Goal: Task Accomplishment & Management: Manage account settings

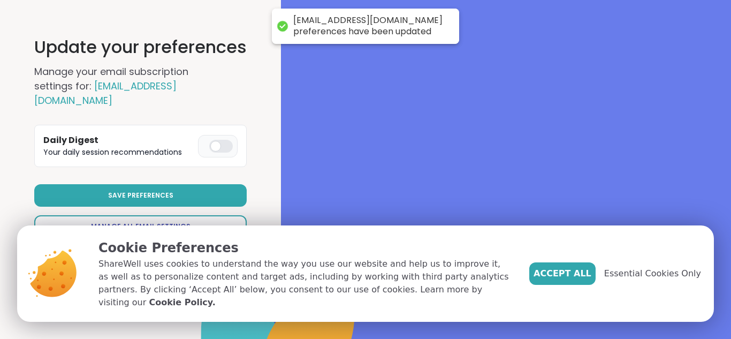
click at [138, 221] on span "Manage All Email Settings" at bounding box center [140, 226] width 99 height 10
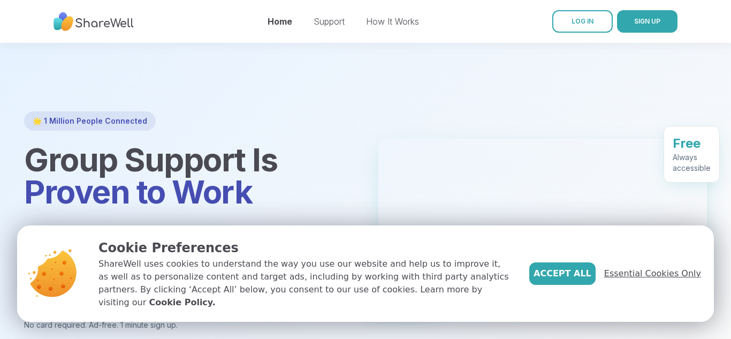
click at [658, 279] on span "Essential Cookies Only" at bounding box center [652, 273] width 97 height 13
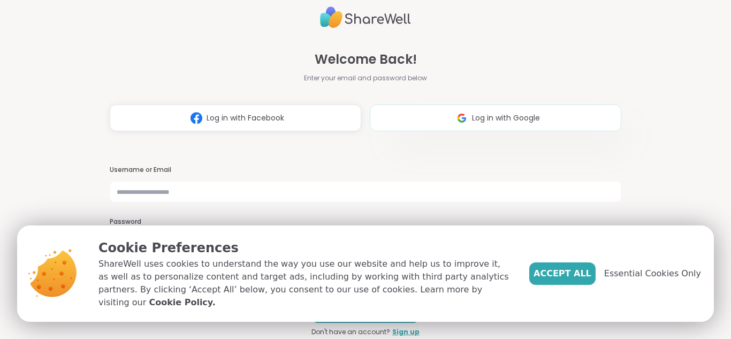
click at [468, 122] on img at bounding box center [461, 118] width 20 height 20
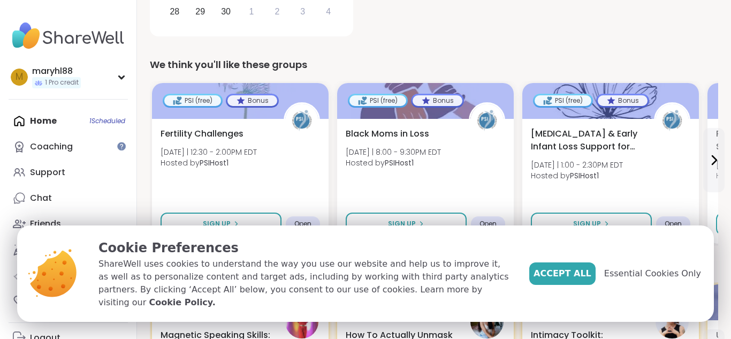
scroll to position [302, 0]
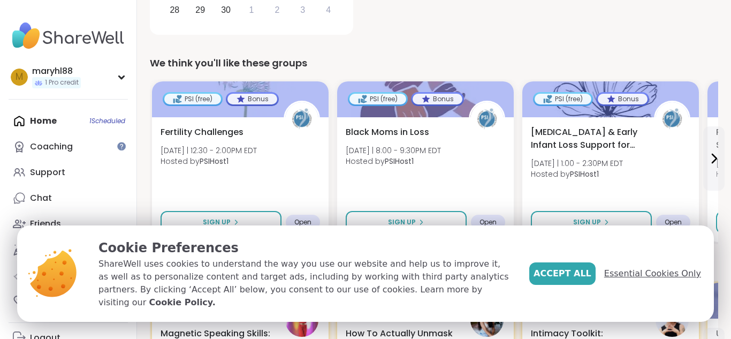
click at [659, 278] on span "Essential Cookies Only" at bounding box center [652, 273] width 97 height 13
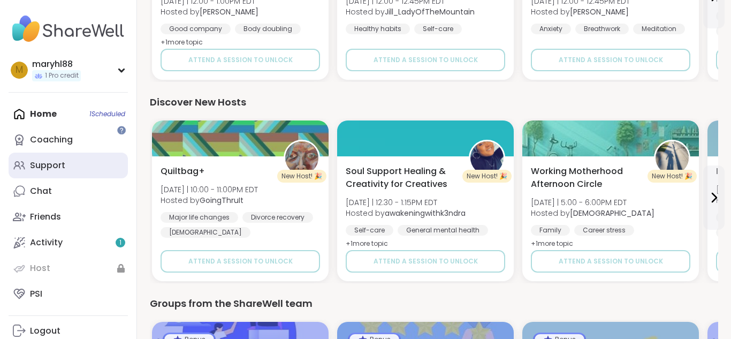
scroll to position [0, 0]
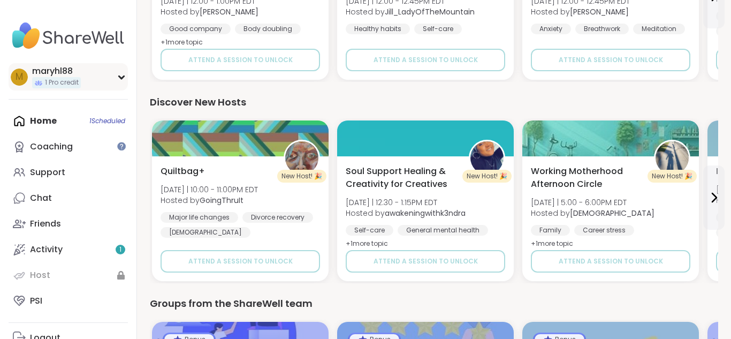
click at [118, 77] on icon at bounding box center [121, 76] width 9 height 5
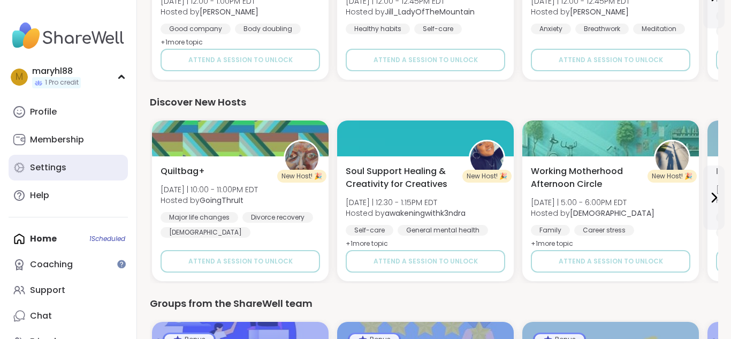
click at [48, 171] on div "Settings" at bounding box center [48, 168] width 36 height 12
select select "**"
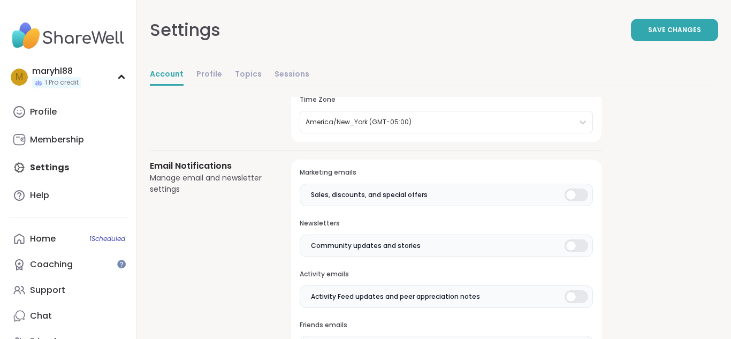
scroll to position [212, 0]
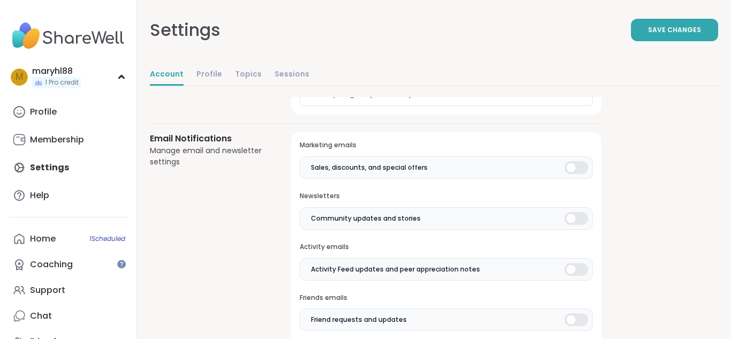
click at [575, 163] on div at bounding box center [576, 167] width 24 height 13
click at [576, 218] on div at bounding box center [576, 218] width 24 height 13
click at [577, 274] on div at bounding box center [576, 269] width 24 height 13
click at [579, 320] on div at bounding box center [576, 319] width 24 height 13
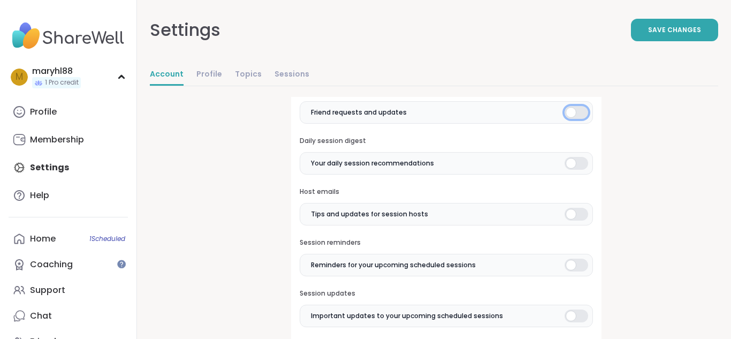
scroll to position [420, 0]
click at [577, 213] on div at bounding box center [576, 212] width 24 height 13
click at [576, 264] on div at bounding box center [576, 263] width 24 height 13
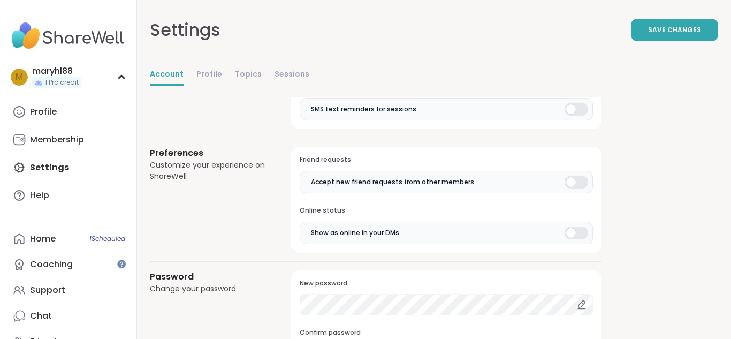
scroll to position [819, 0]
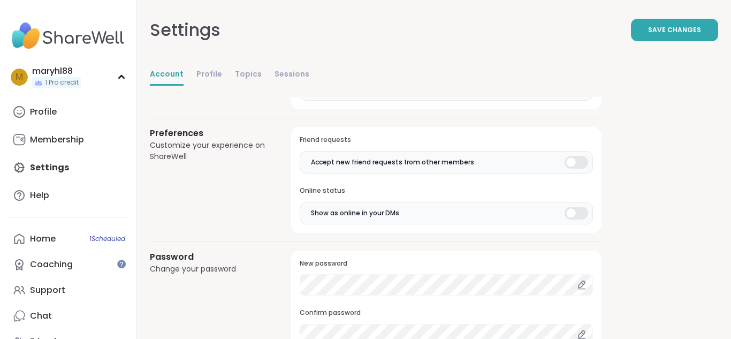
click at [576, 214] on div at bounding box center [576, 212] width 24 height 13
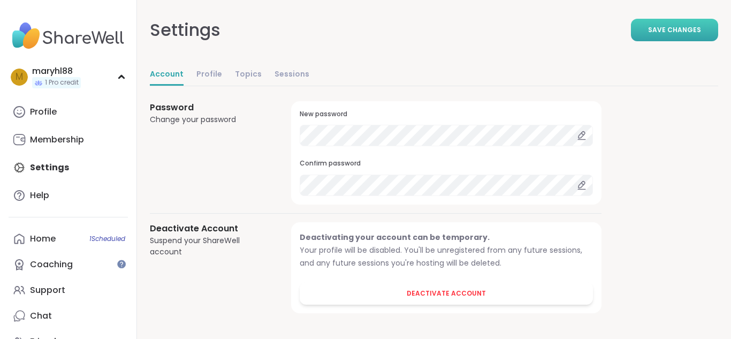
click at [657, 37] on button "Save Changes" at bounding box center [674, 30] width 87 height 22
